Goal: Task Accomplishment & Management: Use online tool/utility

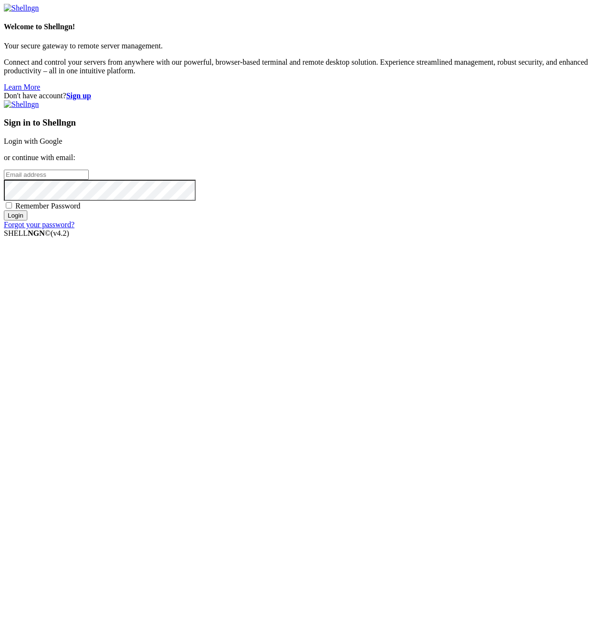
click at [89, 180] on input "email" at bounding box center [46, 175] width 85 height 10
paste input "[EMAIL_ADDRESS][DOMAIN_NAME]"
type input "[EMAIL_ADDRESS][DOMAIN_NAME]"
drag, startPoint x: 371, startPoint y: 357, endPoint x: 382, endPoint y: 386, distance: 30.8
click at [81, 210] on span "Remember Password" at bounding box center [47, 206] width 65 height 8
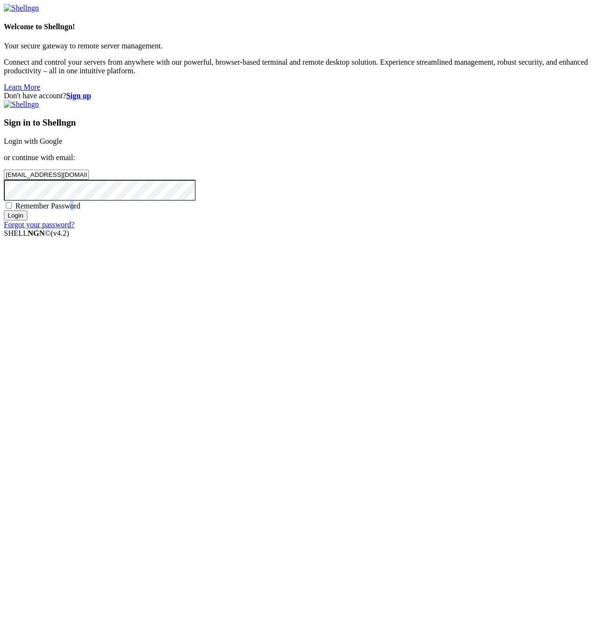
click at [27, 220] on input "Login" at bounding box center [15, 215] width 23 height 10
click at [368, 316] on div "Loading..." at bounding box center [306, 287] width 605 height 58
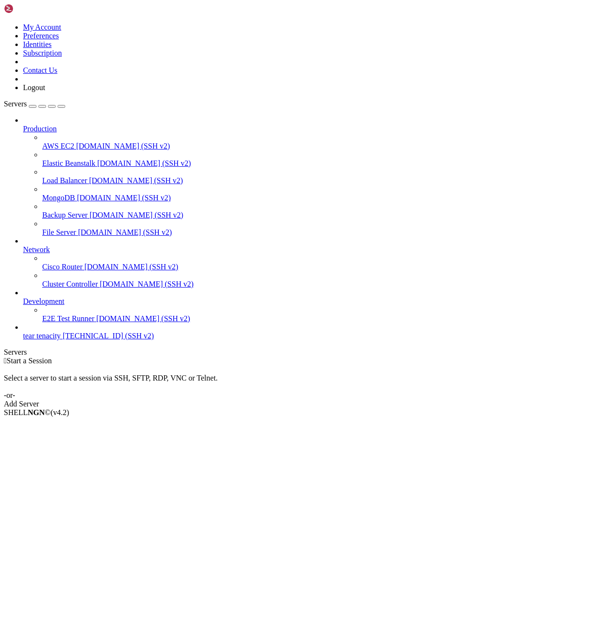
click at [87, 340] on span "[TECHNICAL_ID] (SSH v2)" at bounding box center [108, 336] width 91 height 8
click at [86, 340] on span "[TECHNICAL_ID] (SSH v2)" at bounding box center [108, 336] width 91 height 8
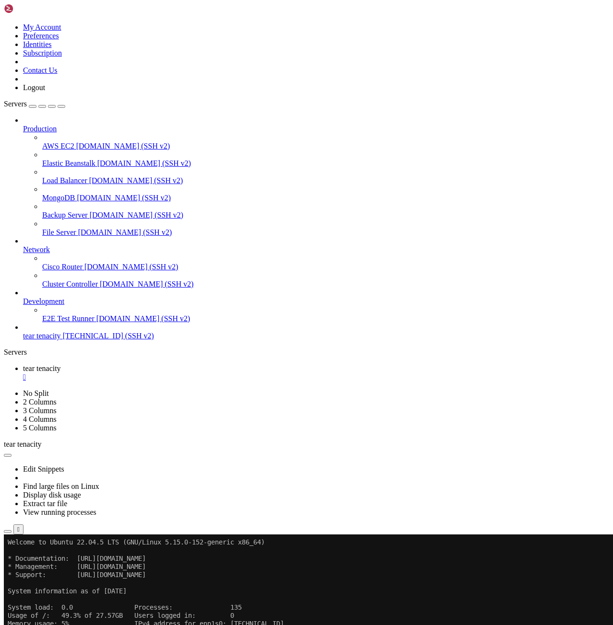
click at [42, 561] on button "Reconnect" at bounding box center [23, 566] width 38 height 10
